Goal: Task Accomplishment & Management: Use online tool/utility

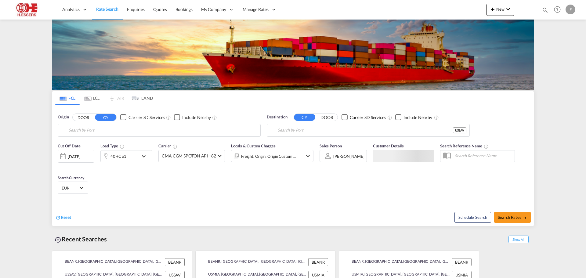
type input "[GEOGRAPHIC_DATA], BEANR"
type input "[GEOGRAPHIC_DATA], [GEOGRAPHIC_DATA], USSAV"
click at [493, 9] on md-icon "icon-plus 400-fg" at bounding box center [492, 8] width 7 height 7
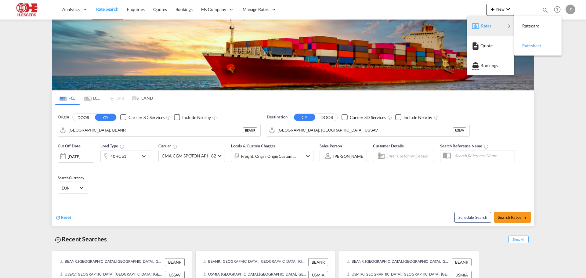
click at [540, 52] on div "Ratesheet" at bounding box center [533, 45] width 23 height 15
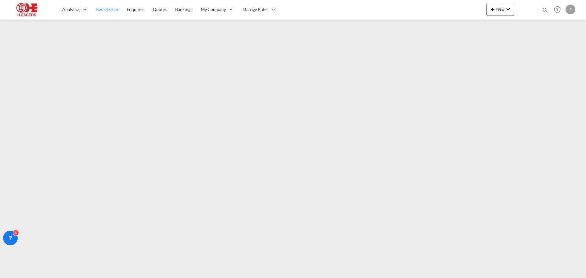
click at [108, 9] on span "Rate Search" at bounding box center [107, 9] width 22 height 5
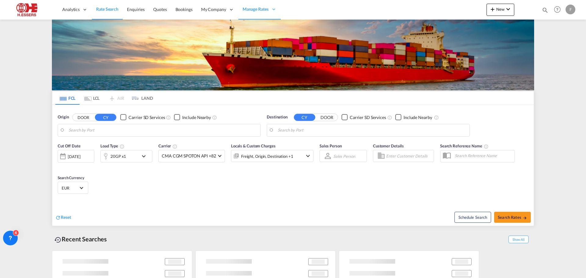
type input "[GEOGRAPHIC_DATA], BEANR"
type input "[GEOGRAPHIC_DATA], [GEOGRAPHIC_DATA], USSAV"
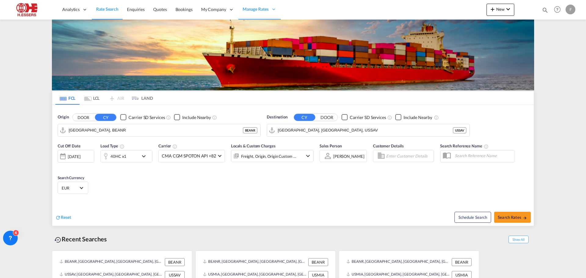
click at [557, 121] on md-content "Analytics Reports Dashboard Rate Search Enquiries Quotes Bookings" at bounding box center [293, 139] width 586 height 278
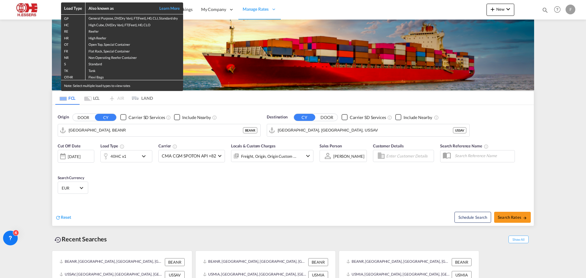
click at [54, 23] on div "Load Type Also known as Learn More GP General Purpose, DV(Dry Van), FT(Feet), H…" at bounding box center [293, 139] width 586 height 278
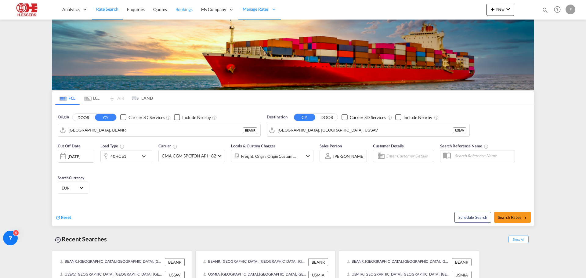
click at [178, 9] on span "Bookings" at bounding box center [183, 9] width 17 height 5
